Goal: Task Accomplishment & Management: Manage account settings

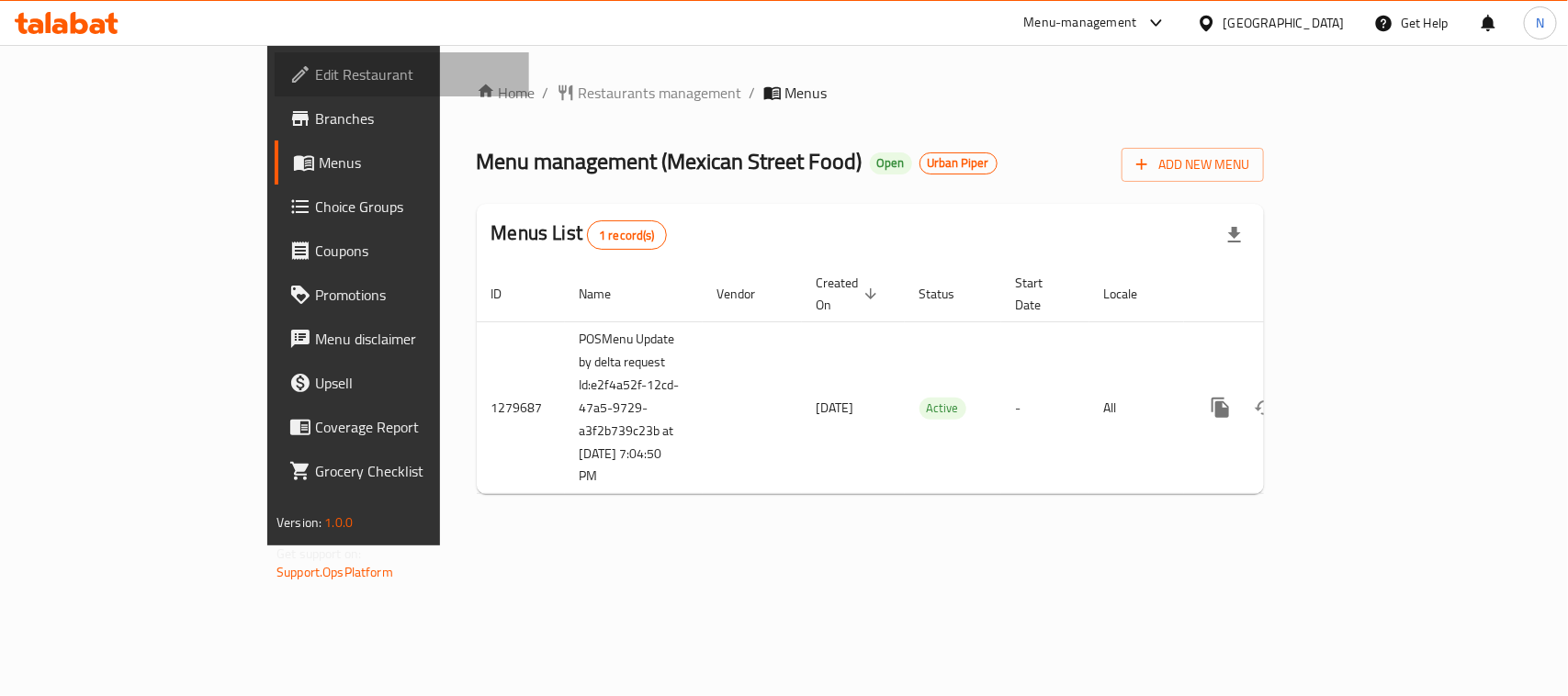
click at [275, 57] on link "Edit Restaurant" at bounding box center [402, 74] width 254 height 44
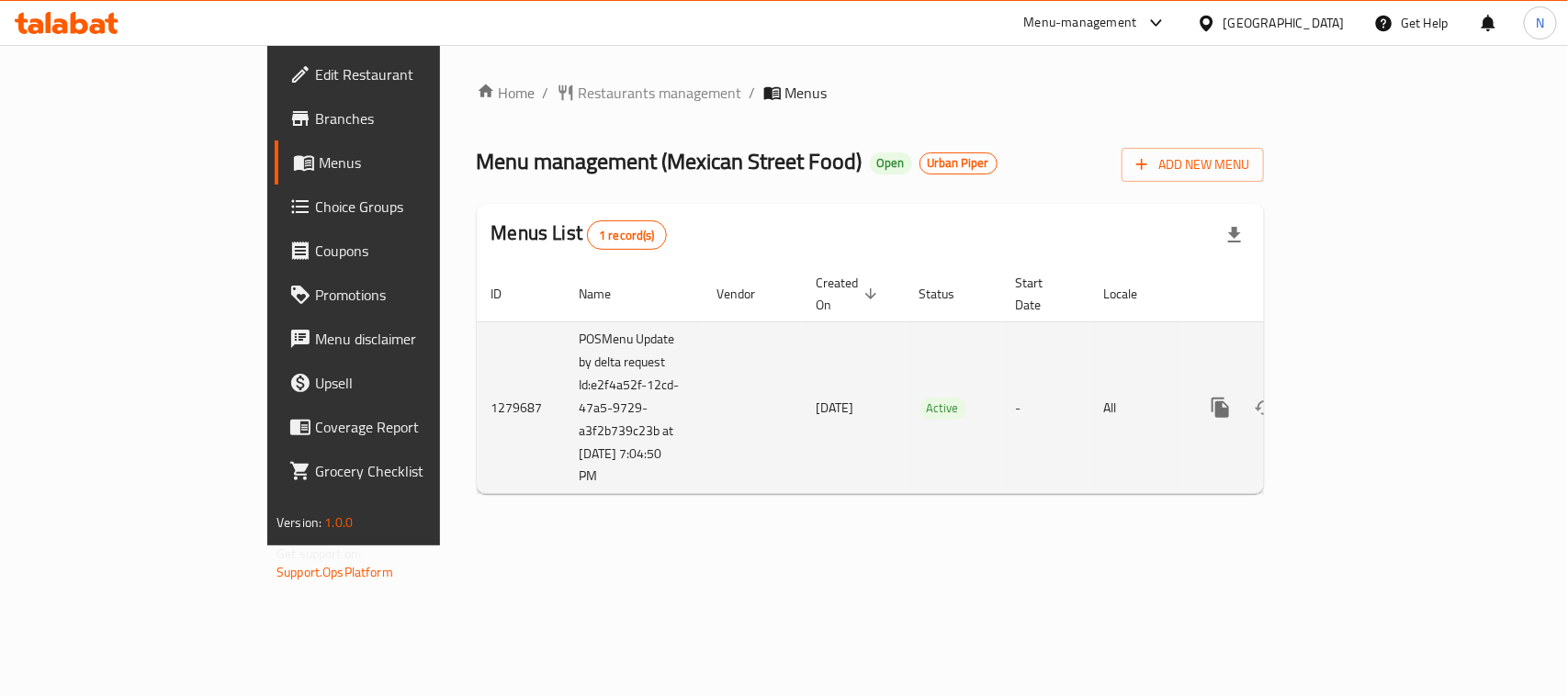
drag, startPoint x: 398, startPoint y: 362, endPoint x: 479, endPoint y: 465, distance: 131.0
click at [565, 465] on td "POSMenu Update by delta request Id:e2f4a52f-12cd-47a5-9729-a3f2b739c23b at [DAT…" at bounding box center [634, 407] width 138 height 172
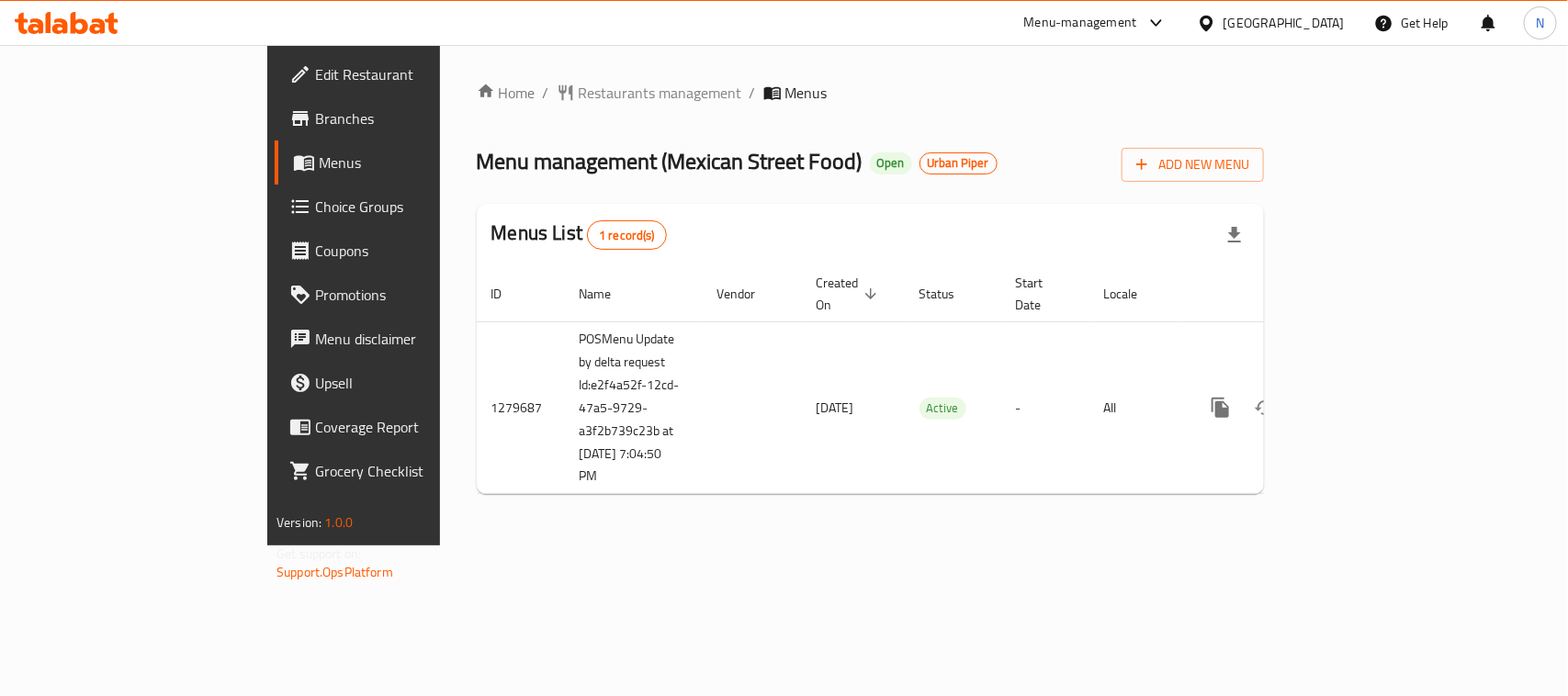
copy td "Id:e2f4a52f-12cd-47a5-9729-a3f2b739c23b at [DATE] 7:04:50 PM"
click at [315, 125] on span "Branches" at bounding box center [415, 118] width 199 height 22
